Goal: Find specific page/section: Find specific page/section

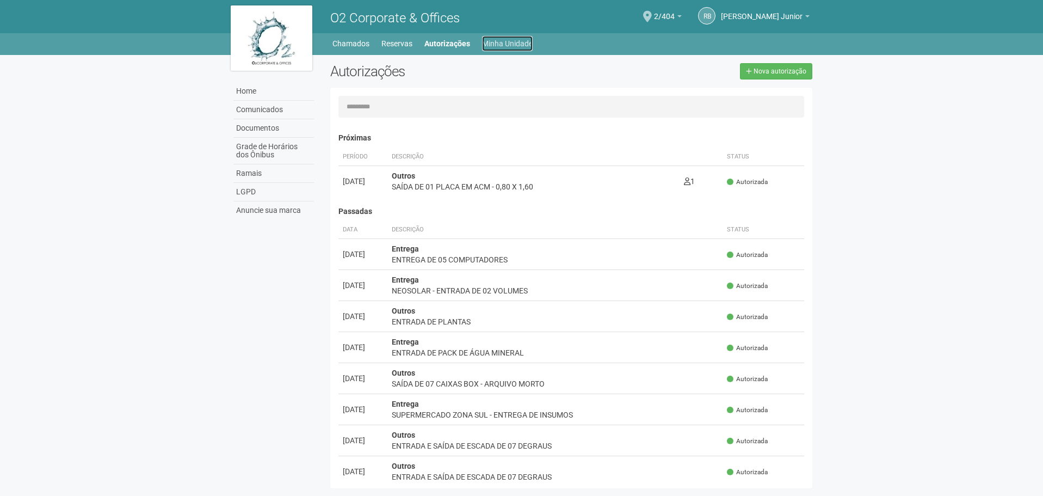
click at [491, 41] on link "Minha Unidade" at bounding box center [507, 43] width 51 height 15
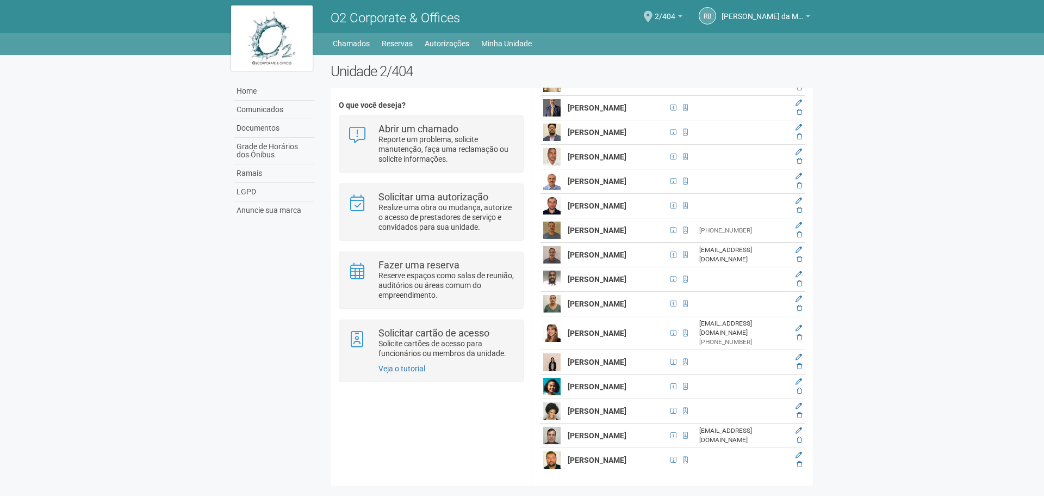
scroll to position [2950, 0]
drag, startPoint x: 570, startPoint y: 423, endPoint x: 619, endPoint y: 439, distance: 51.4
click at [619, 439] on td "[PERSON_NAME]" at bounding box center [616, 435] width 102 height 24
copy strong "[PERSON_NAME]"
click at [834, 437] on body "Aguarde... O2 Corporate & Offices RB [PERSON_NAME] da Motta Junior [PERSON_NAME…" at bounding box center [522, 248] width 1044 height 496
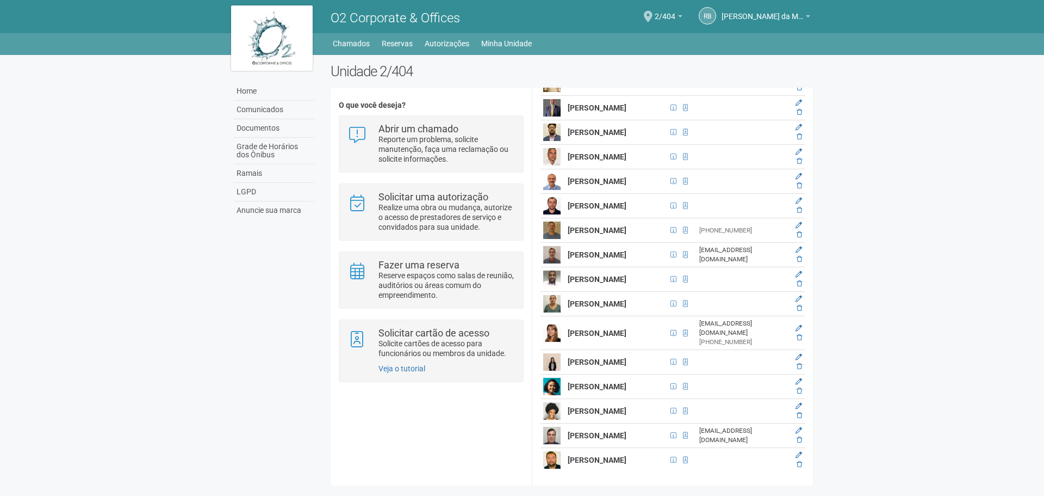
scroll to position [2406, 0]
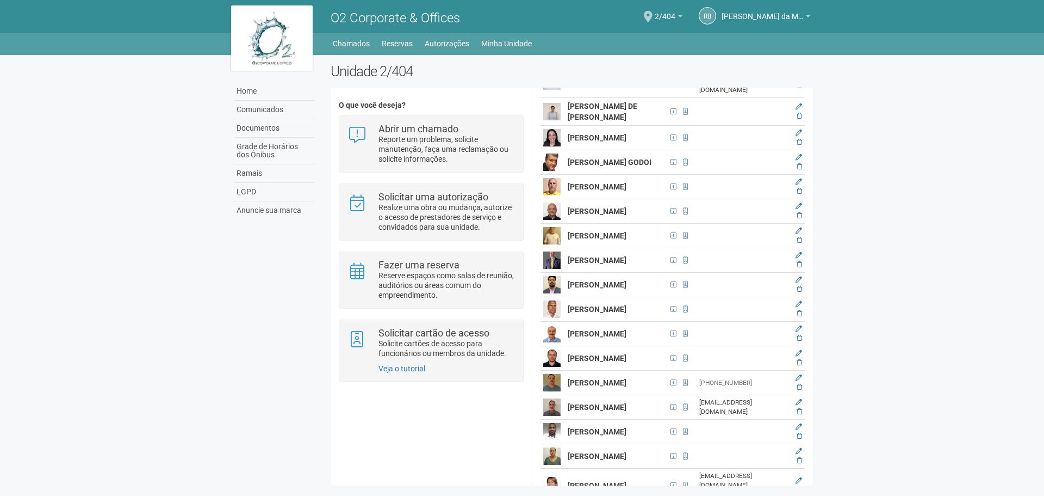
click at [813, 397] on div "Unidade 2/404 O que você deseja? Abrir um chamado Reporte um problema, solicite…" at bounding box center [572, 277] width 499 height 428
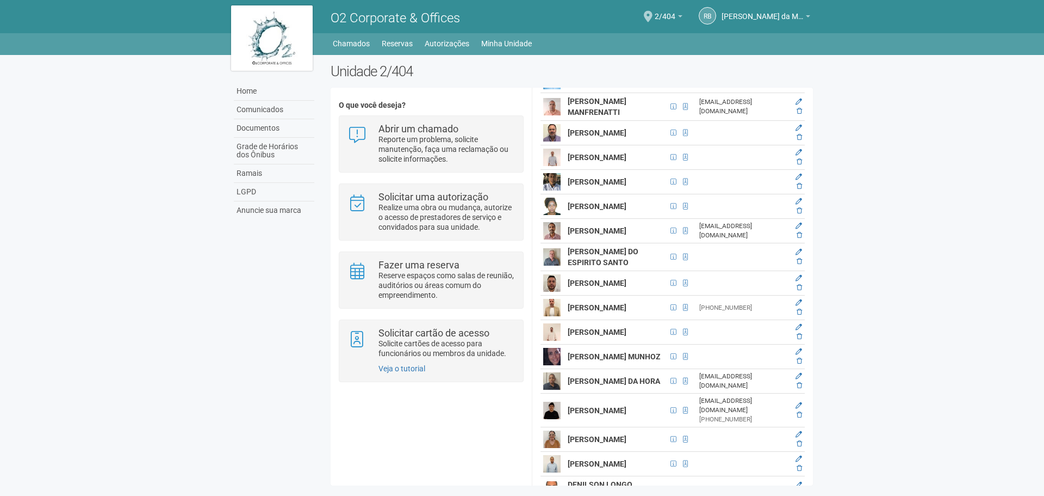
scroll to position [761, 0]
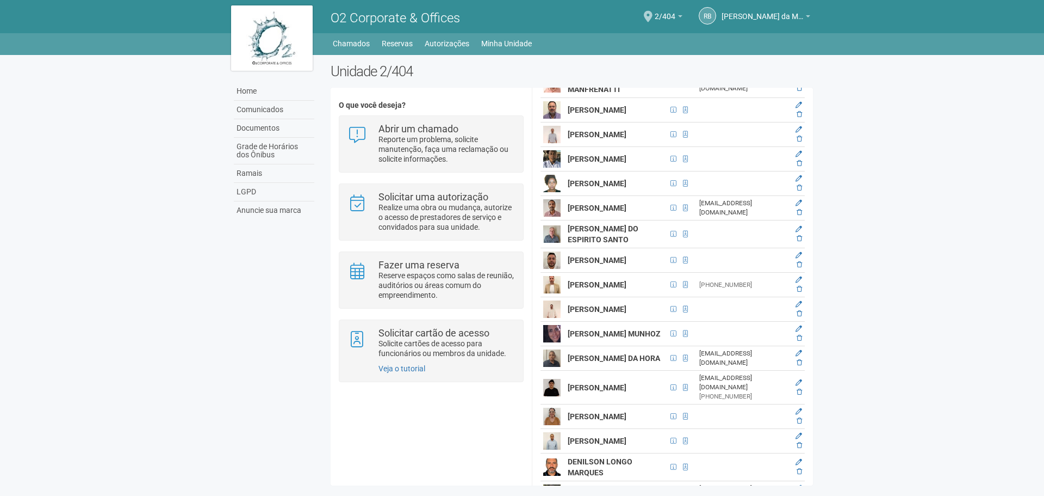
drag, startPoint x: 568, startPoint y: 231, endPoint x: 593, endPoint y: 244, distance: 28.5
click at [593, 196] on td "[PERSON_NAME]" at bounding box center [616, 183] width 102 height 24
copy strong "[PERSON_NAME]"
